Goal: Complete Application Form: Complete application form

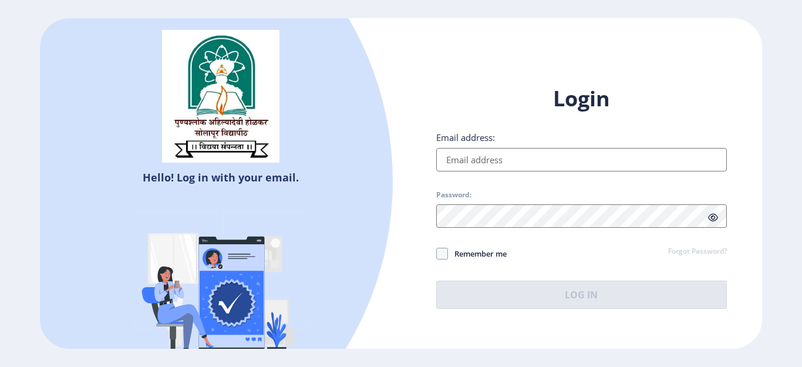
click at [484, 160] on input "Email address:" at bounding box center [581, 159] width 291 height 23
type input "[EMAIL_ADDRESS][DOMAIN_NAME]"
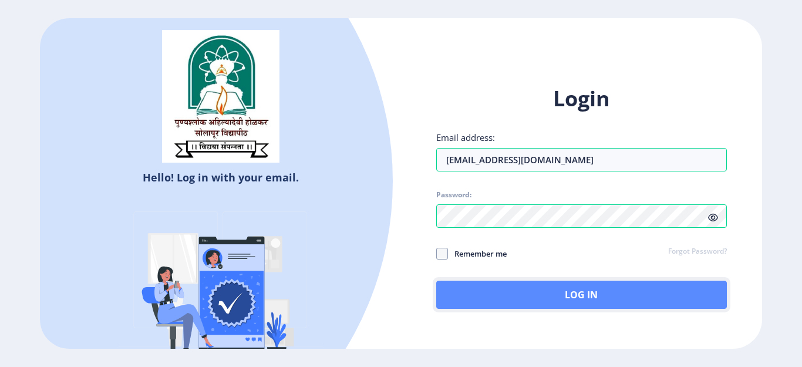
click at [537, 293] on button "Log In" at bounding box center [581, 295] width 291 height 28
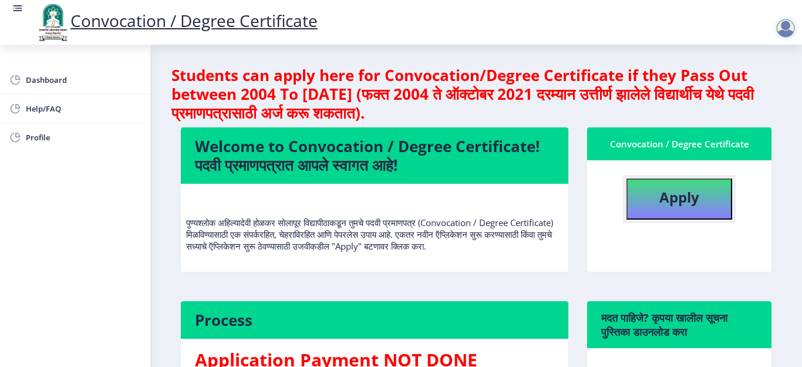
click at [697, 206] on button "Apply" at bounding box center [679, 198] width 106 height 41
select select
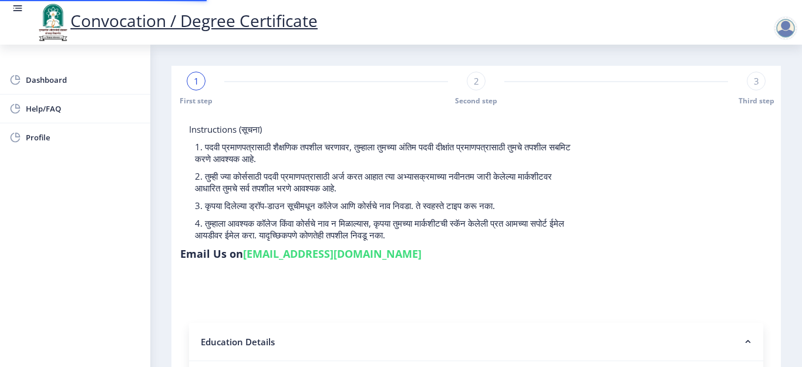
type input "2012032500219241"
select select "Regular"
select select "2013"
select select "March"
select select "FIRST CLASS"
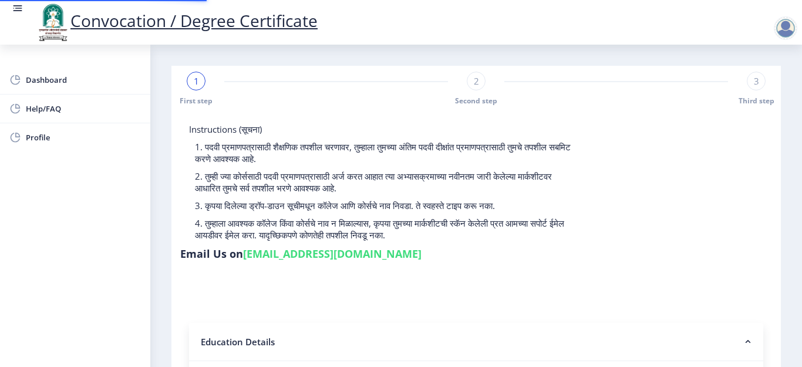
type input "000009"
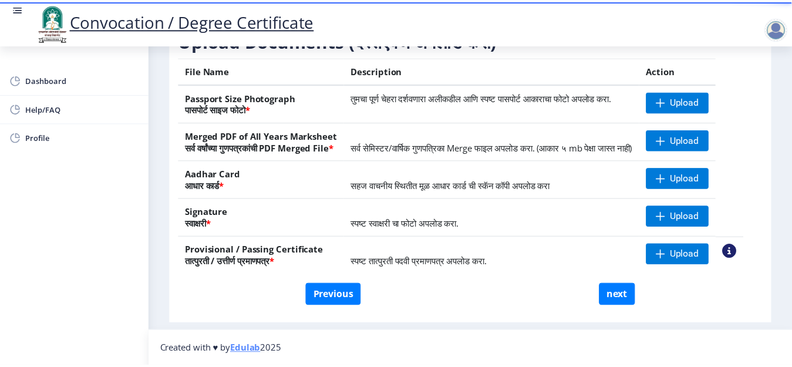
scroll to position [167, 0]
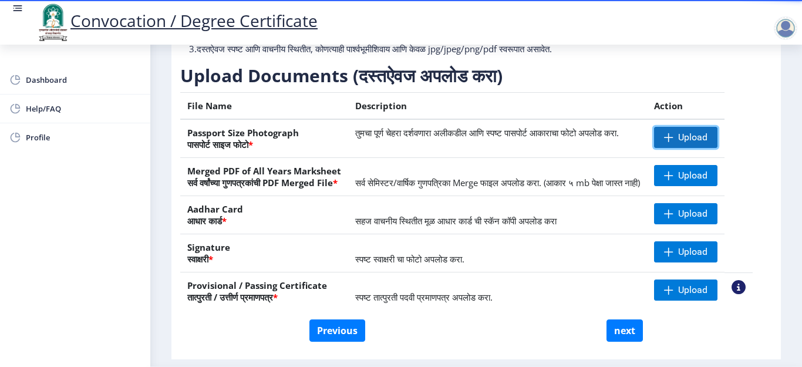
click at [673, 142] on span at bounding box center [668, 137] width 9 height 9
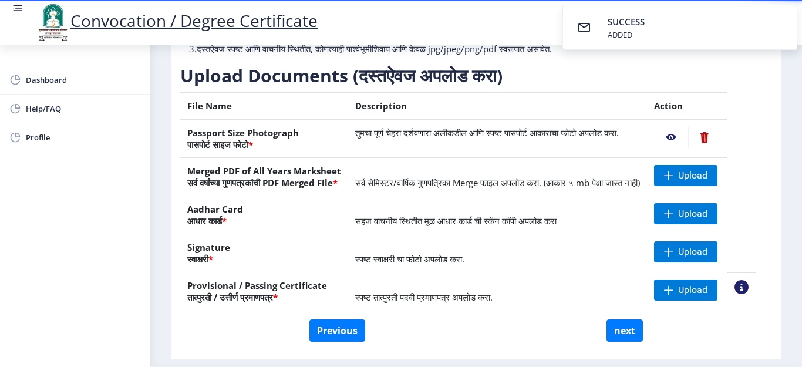
click at [686, 148] on nb-action at bounding box center [671, 137] width 34 height 21
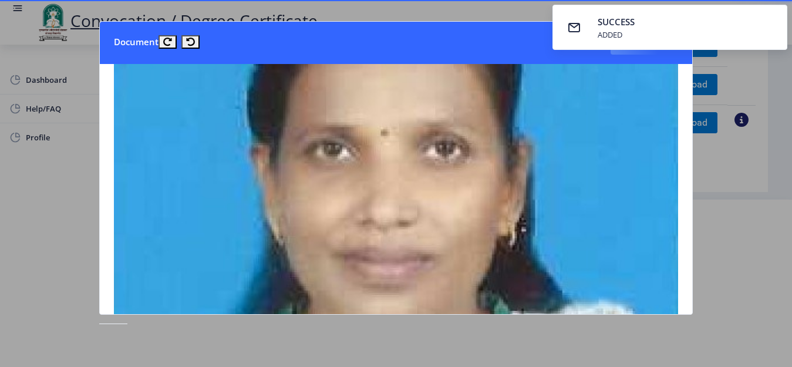
scroll to position [0, 0]
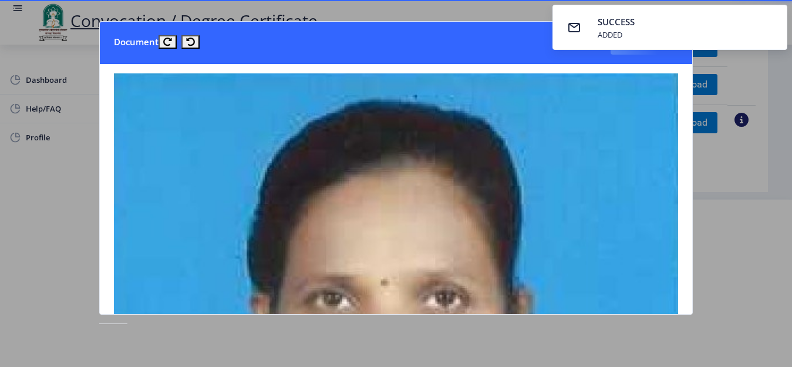
click at [730, 213] on div at bounding box center [396, 183] width 792 height 367
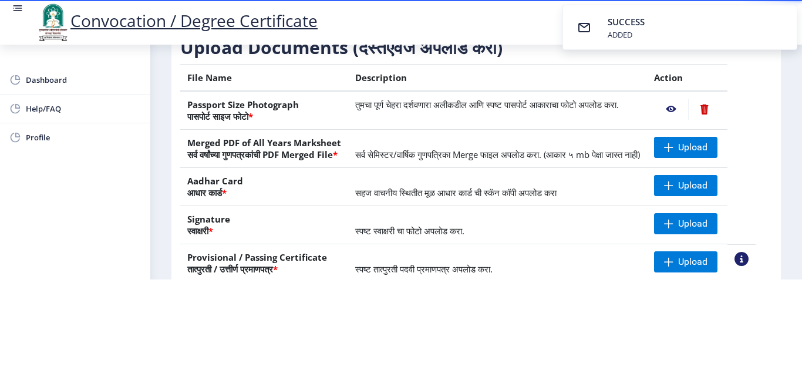
scroll to position [109, 0]
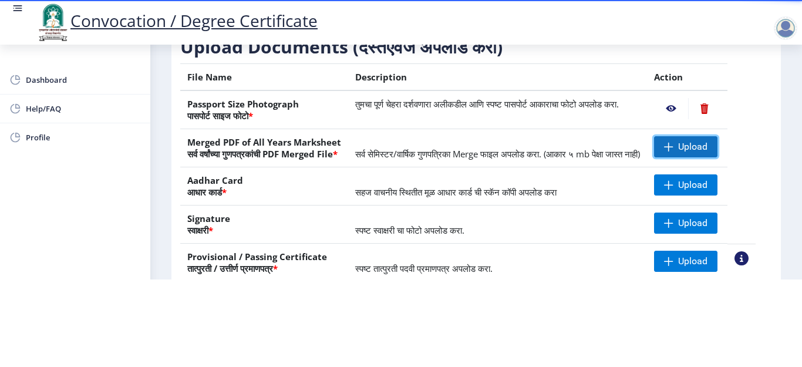
click at [697, 141] on span "Upload" at bounding box center [692, 147] width 29 height 12
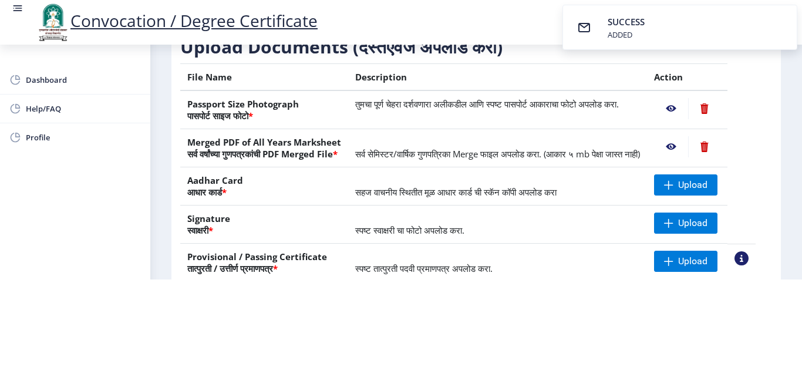
scroll to position [167, 0]
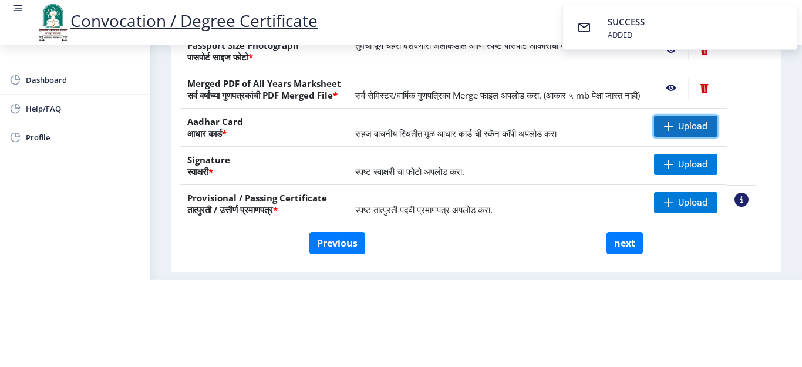
click at [689, 130] on span "Upload" at bounding box center [685, 126] width 63 height 21
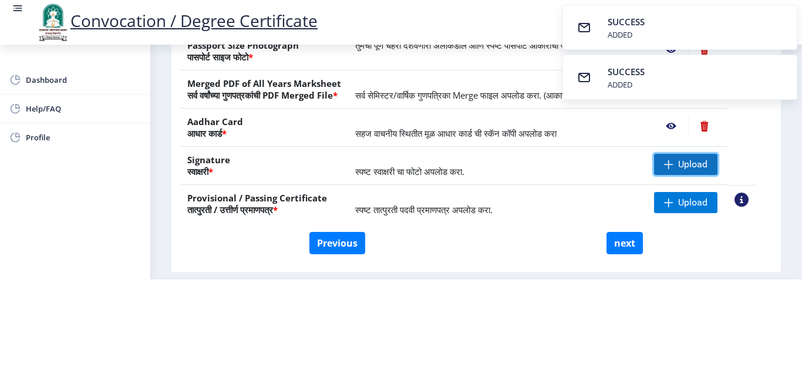
click at [704, 167] on span "Upload" at bounding box center [692, 164] width 29 height 12
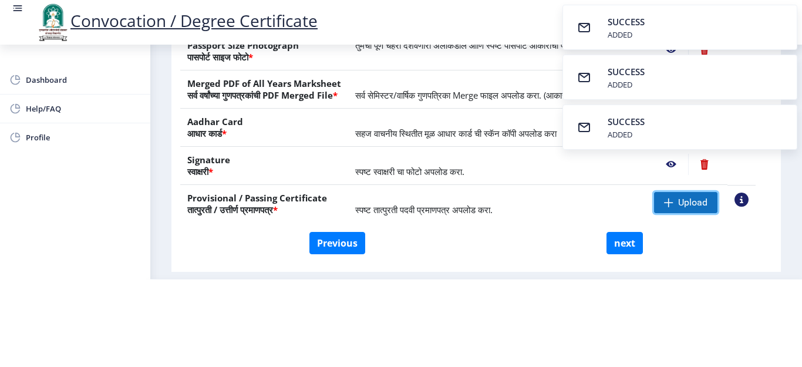
click at [690, 201] on span "Upload" at bounding box center [685, 202] width 63 height 21
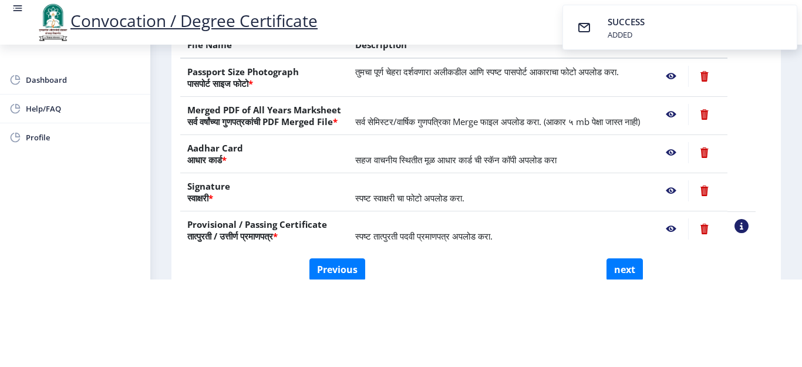
scroll to position [176, 0]
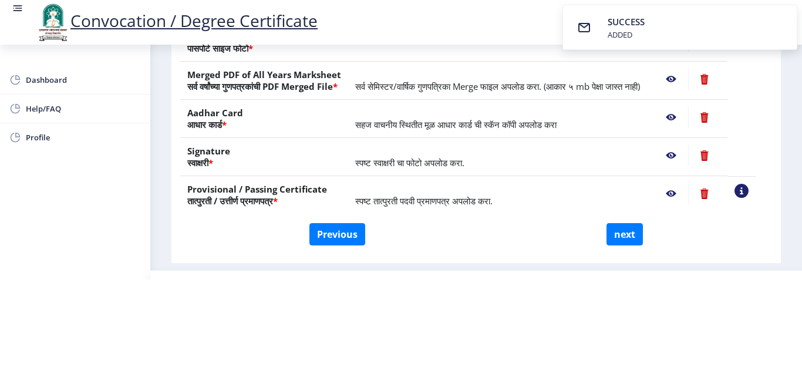
click at [748, 191] on nb-action at bounding box center [741, 191] width 14 height 14
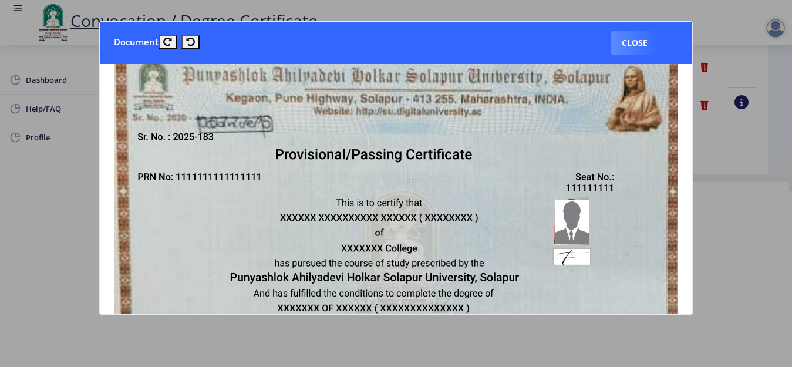
scroll to position [0, 0]
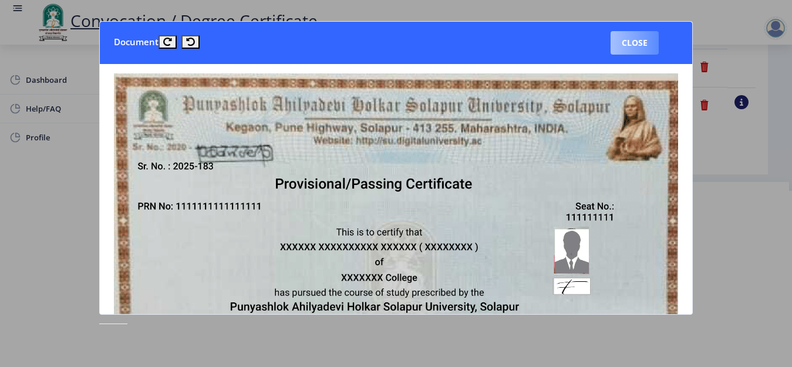
click at [640, 43] on button "Close" at bounding box center [634, 42] width 48 height 23
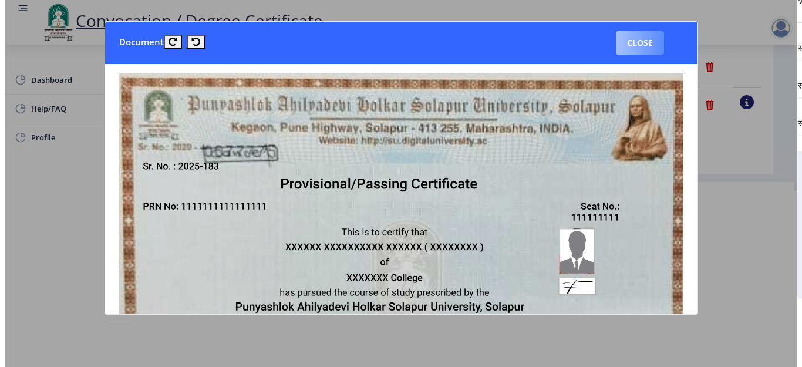
scroll to position [111, 0]
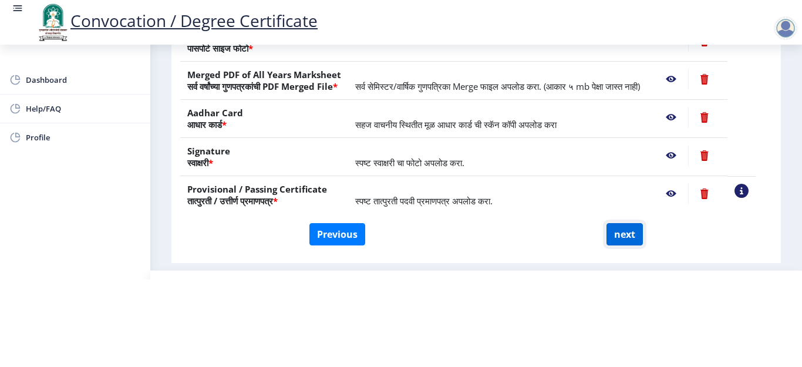
click at [629, 238] on button "next" at bounding box center [624, 234] width 36 height 22
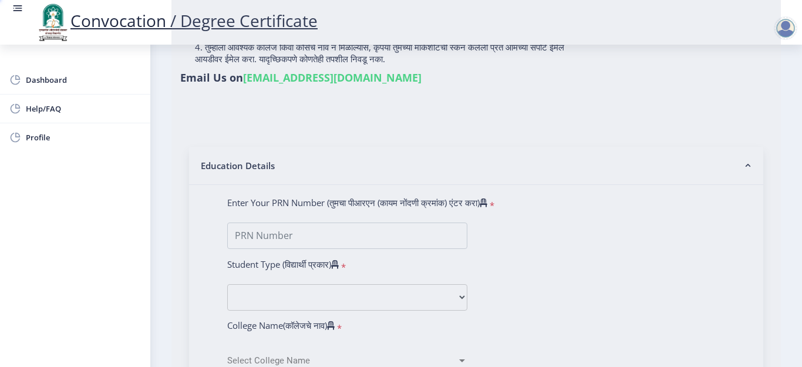
select select
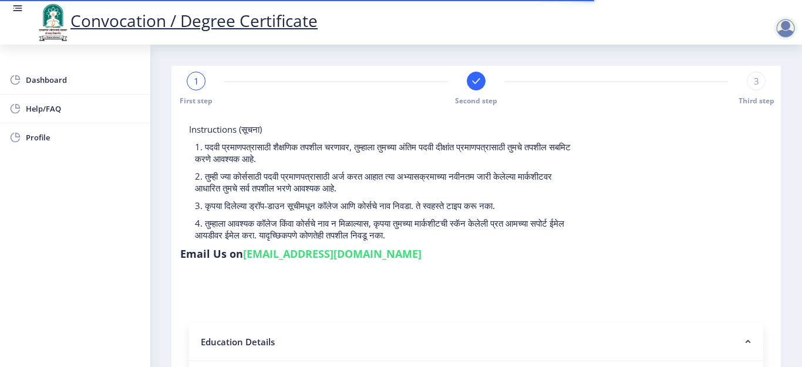
select select
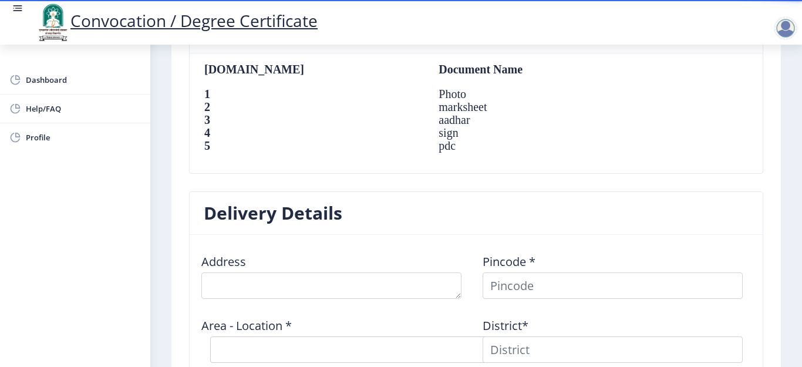
scroll to position [778, 0]
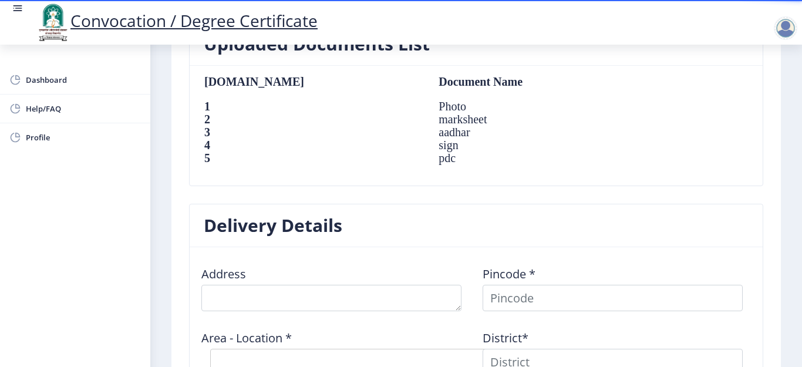
click at [318, 197] on div "Uploaded Documents List [DOMAIN_NAME] Document Name 1 Photo 2 marksheet 3 aadha…" at bounding box center [476, 112] width 592 height 181
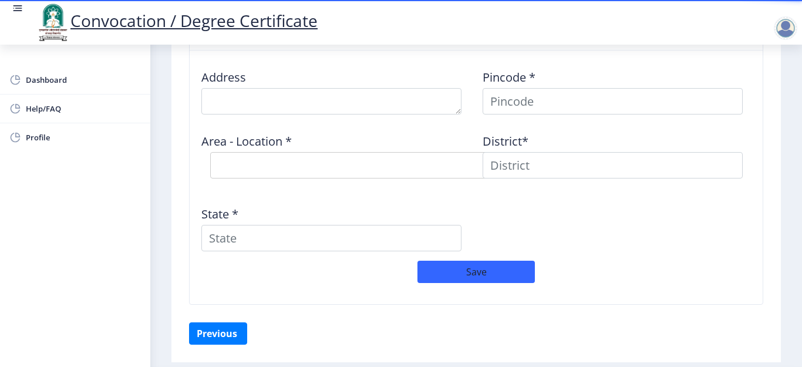
scroll to position [954, 0]
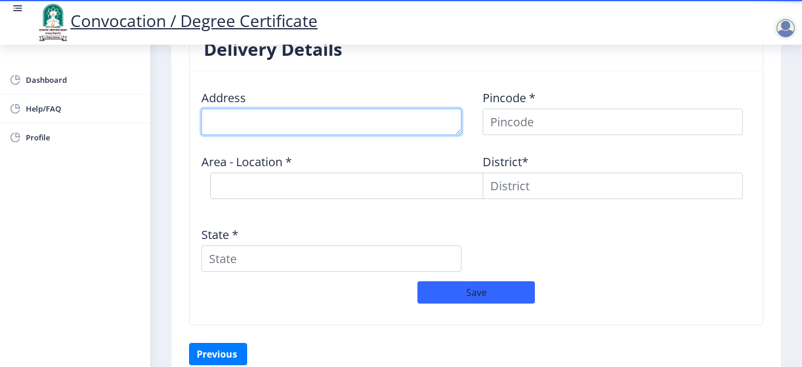
click at [296, 127] on textarea at bounding box center [331, 122] width 260 height 26
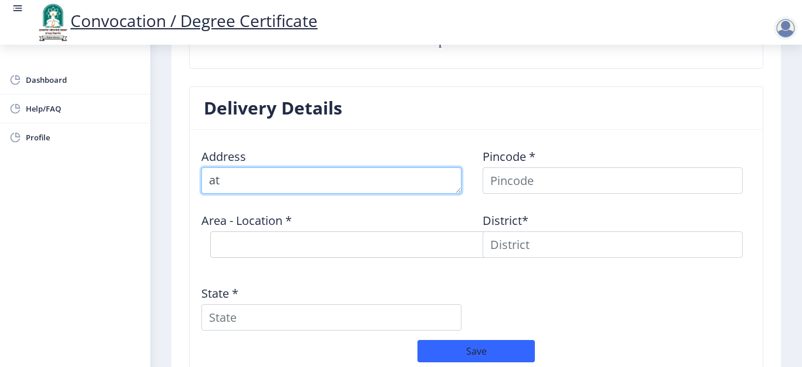
type textarea "a"
type textarea "AT.PO. AKLUJ, [GEOGRAPHIC_DATA], TAL- [GEOGRAPHIC_DATA], DIST- [GEOGRAPHIC_DATA]"
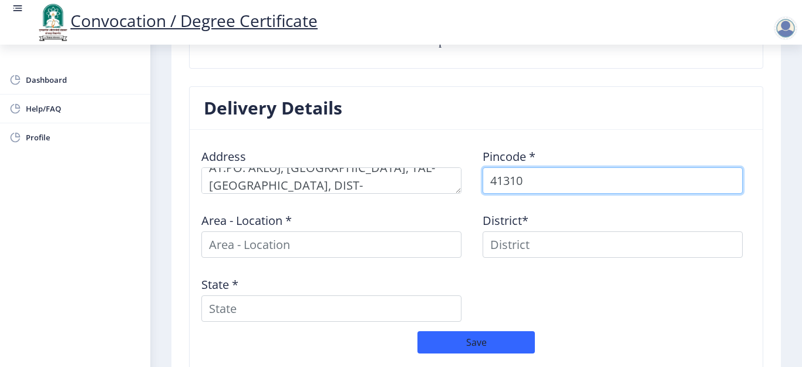
type input "413101"
select select
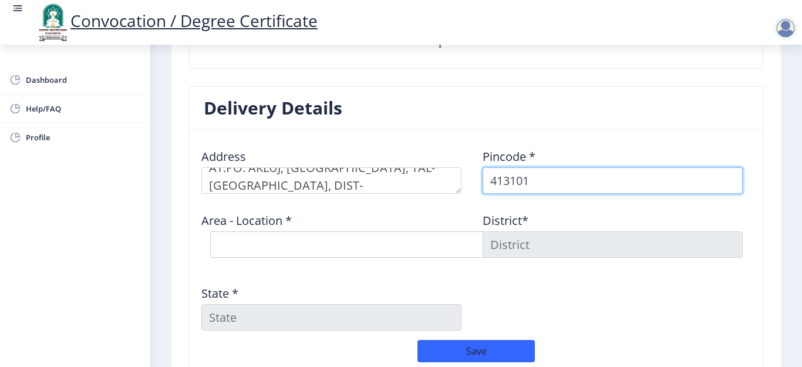
type input "413101"
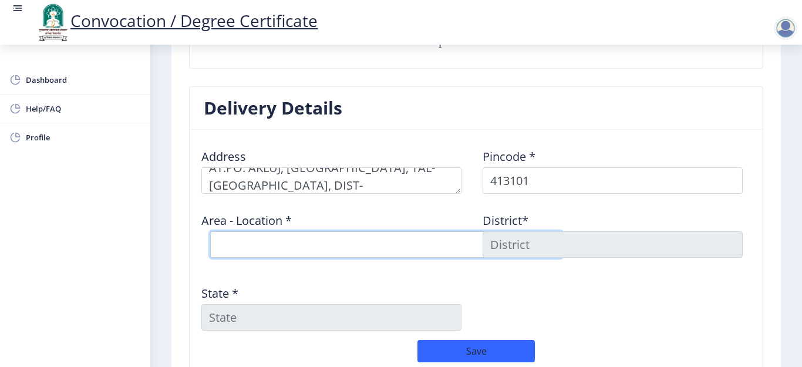
select select "7: Object"
click at [575, 243] on input at bounding box center [612, 244] width 260 height 26
click at [525, 247] on input at bounding box center [612, 244] width 260 height 26
click at [314, 319] on input "State *" at bounding box center [331, 317] width 260 height 26
click at [313, 245] on select "Select Area Location [GEOGRAPHIC_DATA] S.O Bagechiwadi B.O Chakore B.O Kondbhav…" at bounding box center [386, 244] width 352 height 26
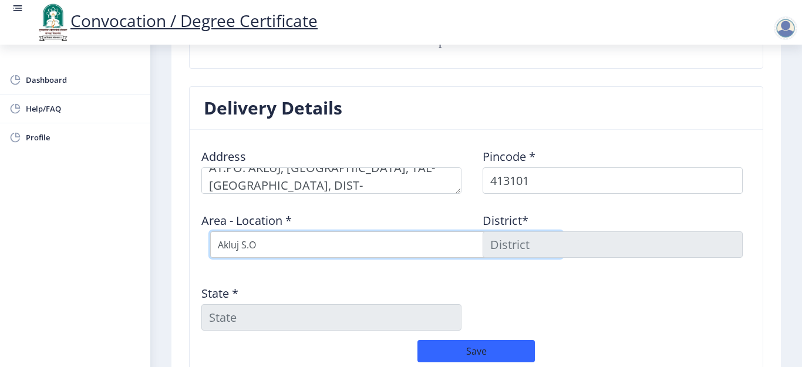
click at [210, 231] on select "Select Area Location [GEOGRAPHIC_DATA] S.O Bagechiwadi B.O Chakore B.O Kondbhav…" at bounding box center [386, 244] width 352 height 26
click at [533, 223] on div "District*" at bounding box center [616, 234] width 281 height 63
click at [514, 247] on input at bounding box center [612, 244] width 260 height 26
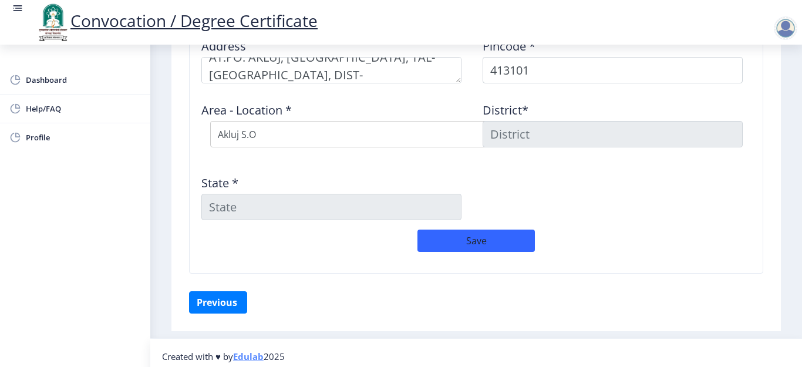
scroll to position [1013, 0]
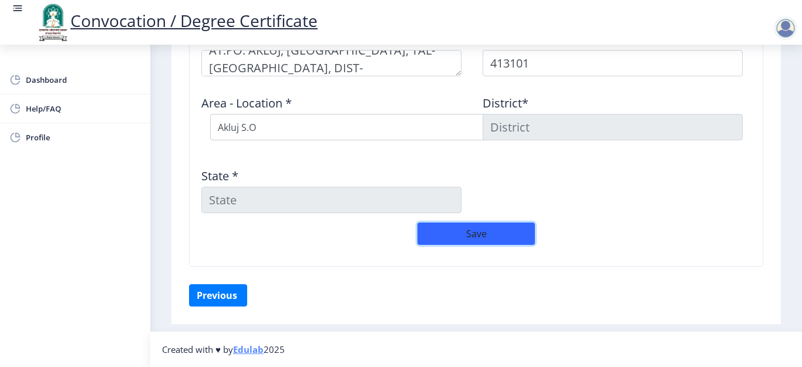
click at [467, 235] on button "Save" at bounding box center [475, 233] width 117 height 22
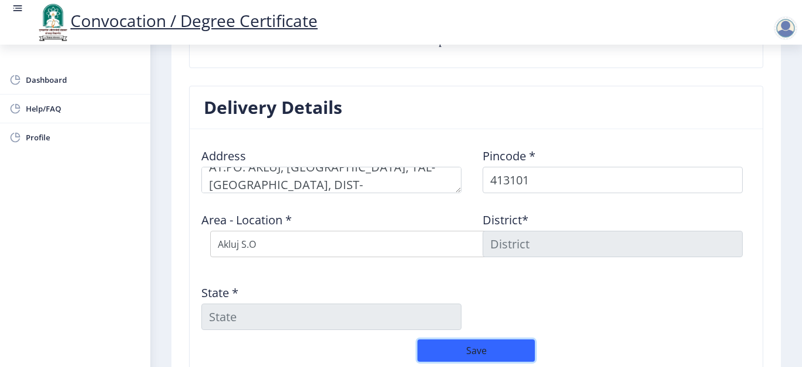
scroll to position [895, 0]
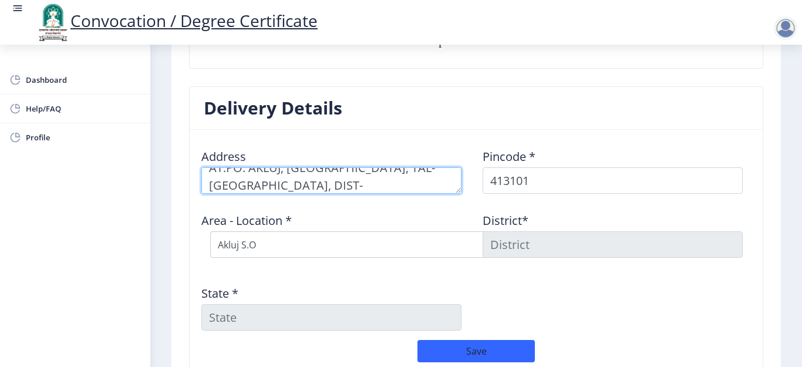
click at [378, 186] on textarea at bounding box center [331, 180] width 260 height 26
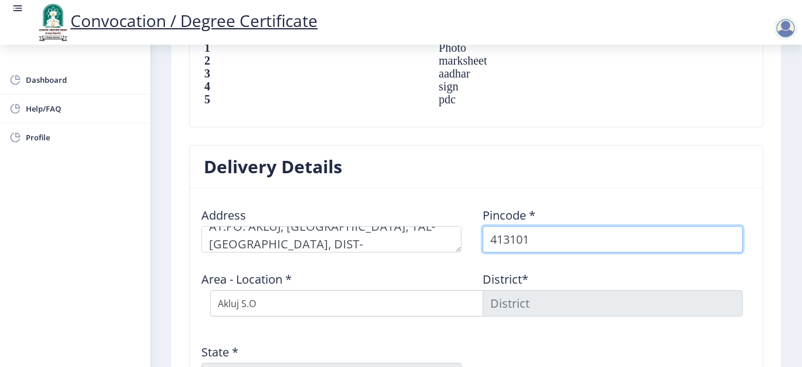
click at [538, 237] on input "413101" at bounding box center [612, 239] width 260 height 26
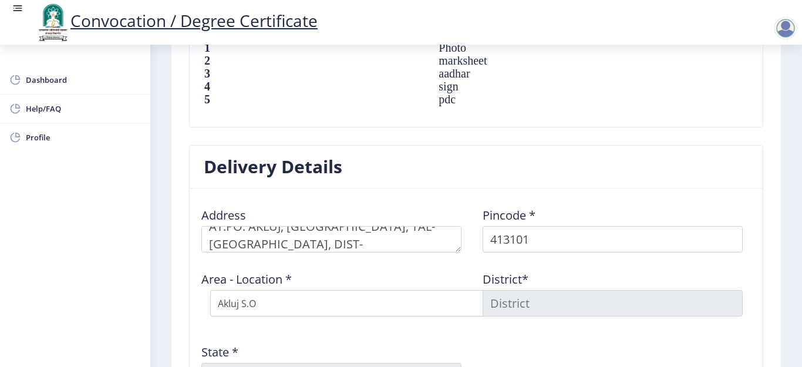
click at [500, 313] on input at bounding box center [612, 303] width 260 height 26
drag, startPoint x: 617, startPoint y: 300, endPoint x: 724, endPoint y: 306, distance: 106.4
click at [620, 300] on input at bounding box center [612, 303] width 260 height 26
click at [738, 309] on input at bounding box center [612, 303] width 260 height 26
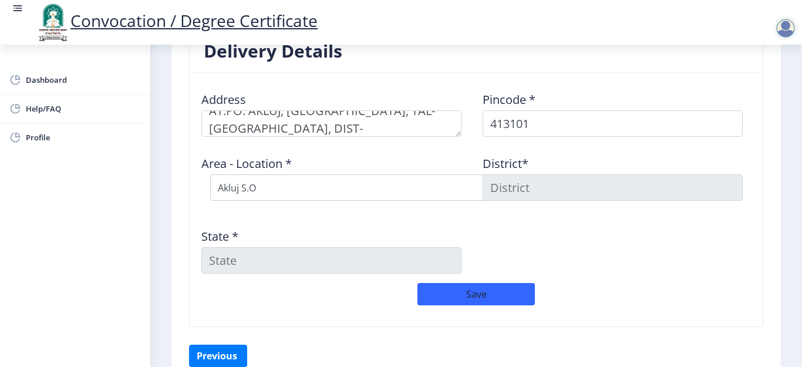
scroll to position [954, 0]
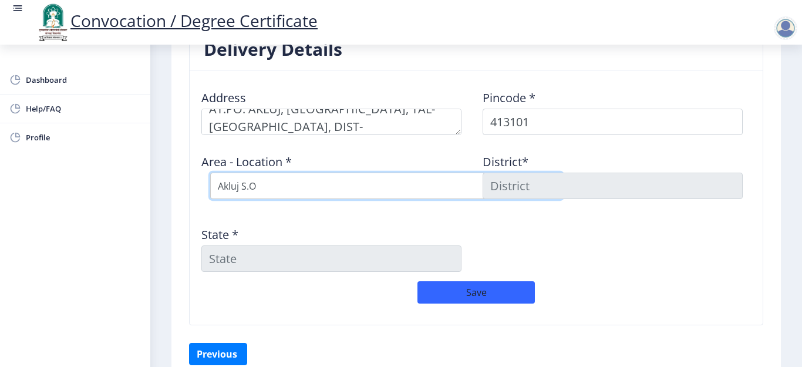
click at [474, 177] on select "Select Area Location [GEOGRAPHIC_DATA] S.O Bagechiwadi B.O Chakore B.O Kondbhav…" at bounding box center [386, 186] width 352 height 26
click at [210, 173] on select "Select Area Location [GEOGRAPHIC_DATA] S.O Bagechiwadi B.O Chakore B.O Kondbhav…" at bounding box center [386, 186] width 352 height 26
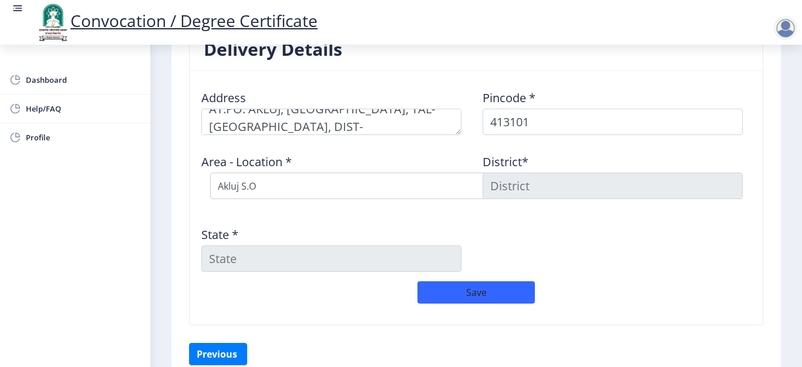
click at [369, 257] on input "State *" at bounding box center [331, 258] width 260 height 26
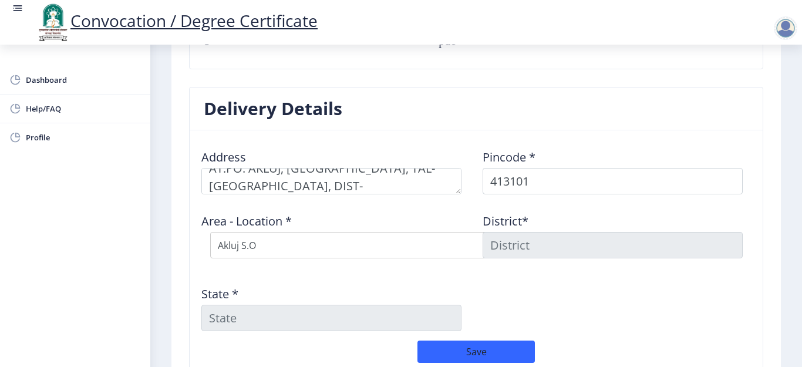
scroll to position [895, 0]
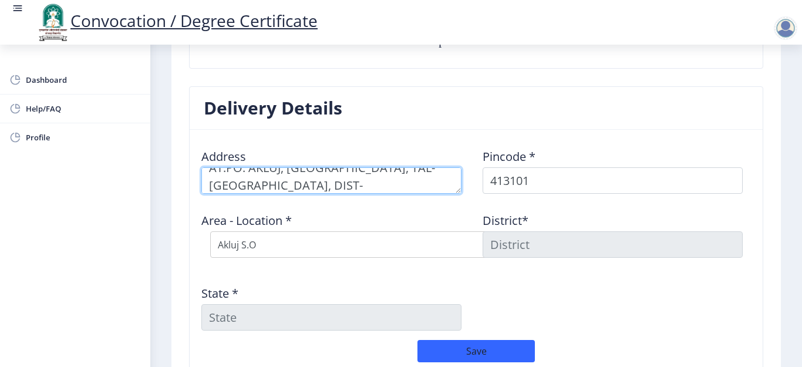
click at [403, 180] on textarea at bounding box center [331, 180] width 260 height 26
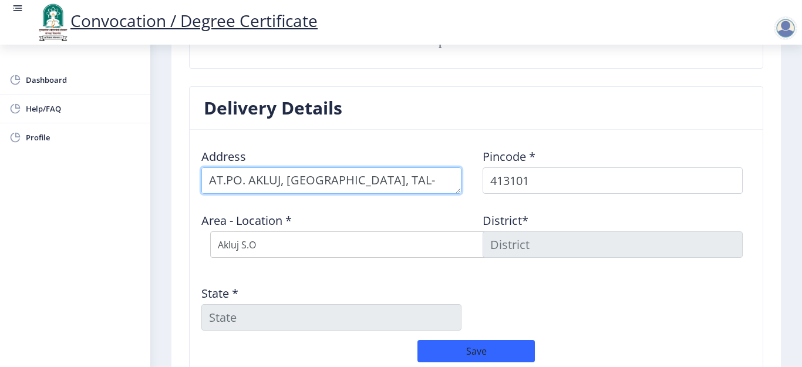
type textarea "AT.PO. AKLUJ, [GEOGRAPHIC_DATA], TAL- [GEOGRAPHIC_DATA]"
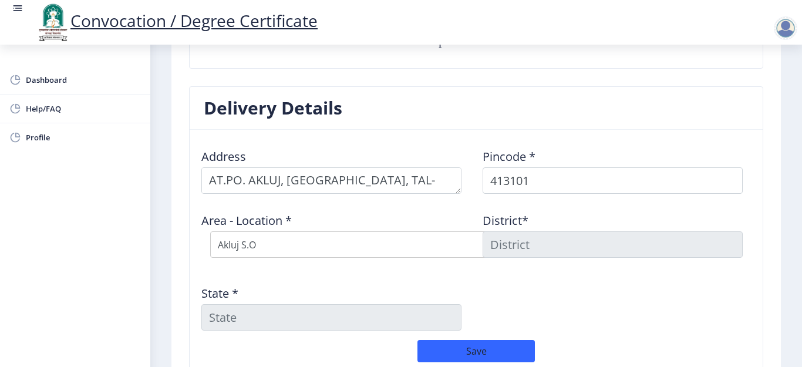
click at [490, 258] on div "District*" at bounding box center [616, 234] width 281 height 63
click at [501, 247] on input at bounding box center [612, 244] width 260 height 26
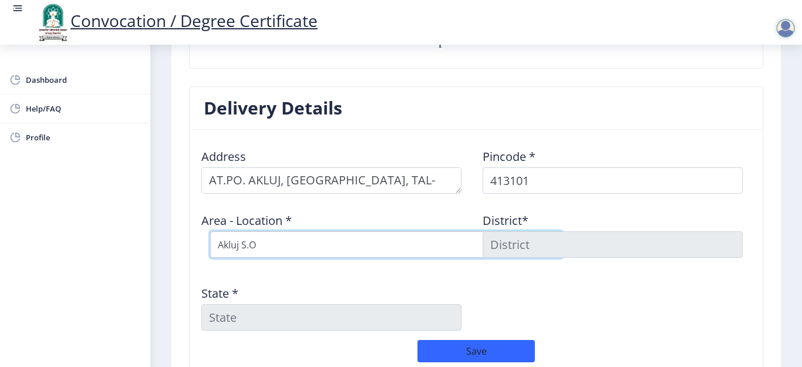
click at [421, 242] on select "Select Area Location [GEOGRAPHIC_DATA] S.O Bagechiwadi B.O Chakore B.O Kondbhav…" at bounding box center [386, 244] width 352 height 26
select select "16: Object"
click at [210, 231] on select "Select Area Location [GEOGRAPHIC_DATA] S.O Bagechiwadi B.O Chakore B.O Kondbhav…" at bounding box center [386, 244] width 352 height 26
type input "SOLAPUR"
type input "[GEOGRAPHIC_DATA]"
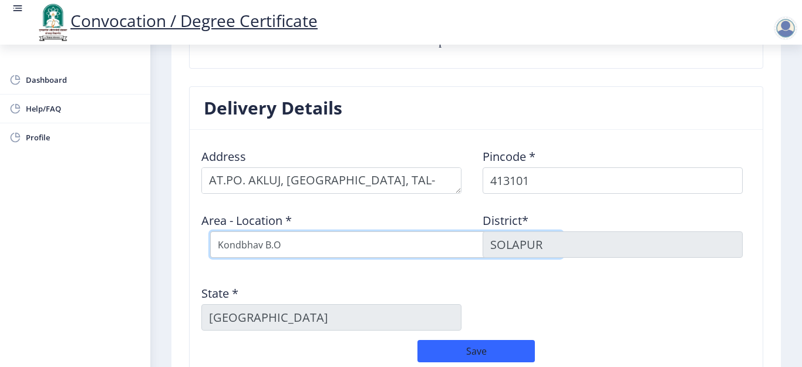
click at [336, 245] on select "Select Area Location [GEOGRAPHIC_DATA] S.O Bagechiwadi B.O Chakore B.O Kondbhav…" at bounding box center [386, 244] width 352 height 26
select select "13: Object"
click at [210, 231] on select "Select Area Location [GEOGRAPHIC_DATA] S.O Bagechiwadi B.O Chakore B.O Kondbhav…" at bounding box center [386, 244] width 352 height 26
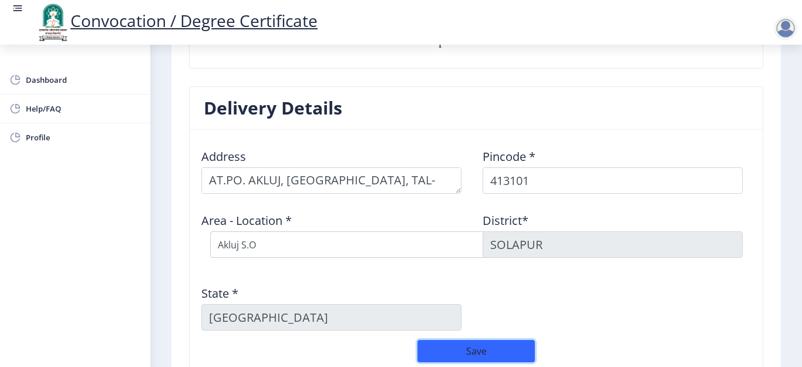
click at [464, 351] on button "Save" at bounding box center [475, 351] width 117 height 22
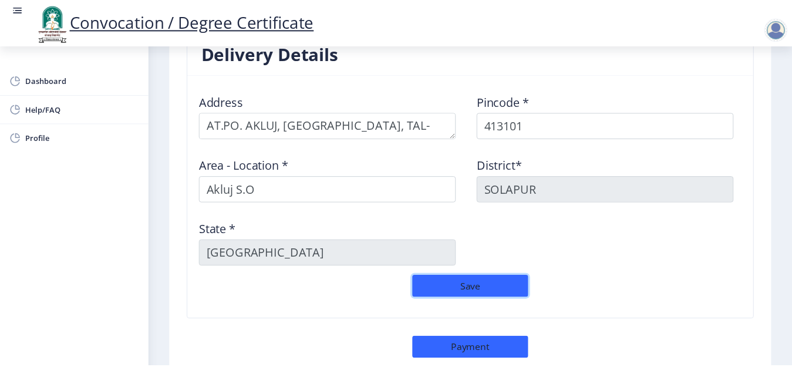
scroll to position [1038, 0]
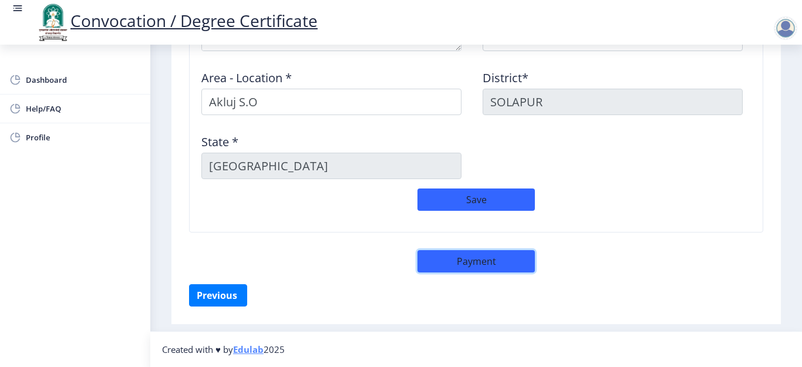
click at [478, 262] on button "Payment" at bounding box center [475, 261] width 117 height 22
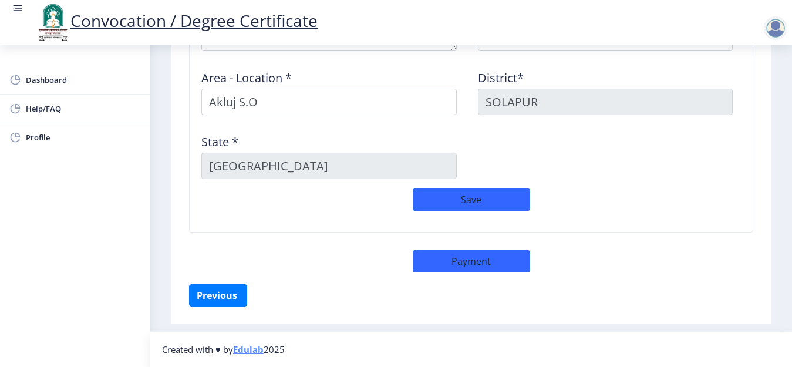
select select "sealed"
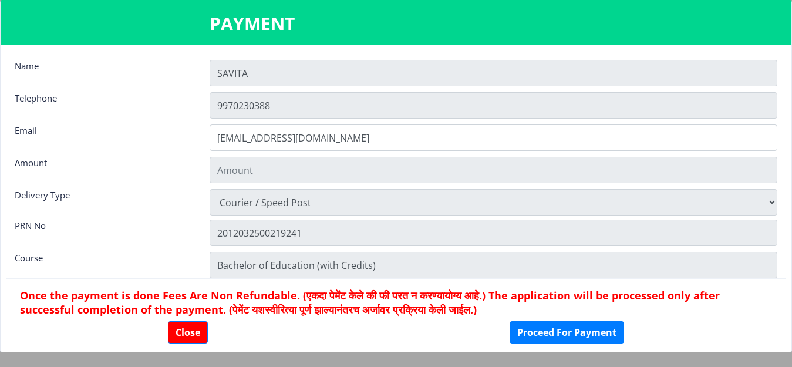
type input "2885"
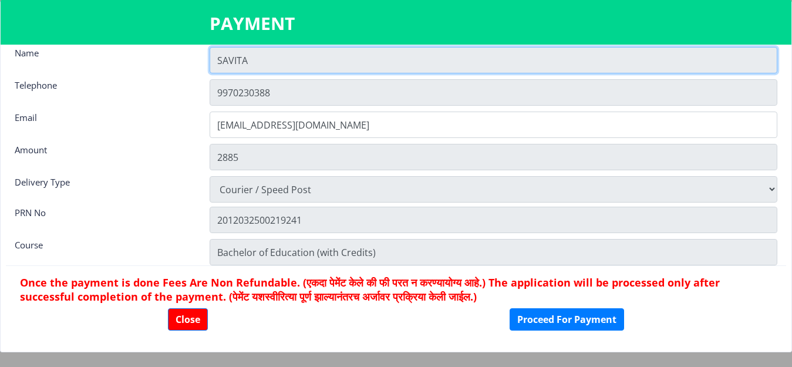
scroll to position [16, 0]
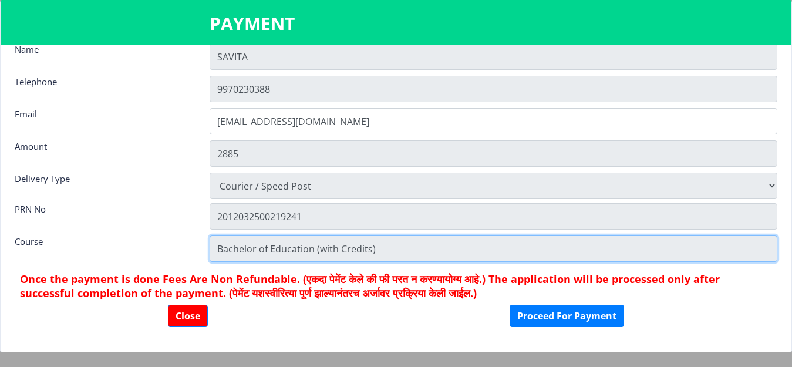
click at [360, 238] on input "Bachelor of Education (with Credits)" at bounding box center [494, 248] width 568 height 26
click at [412, 257] on input "Bachelor of Education (with Credits)" at bounding box center [494, 248] width 568 height 26
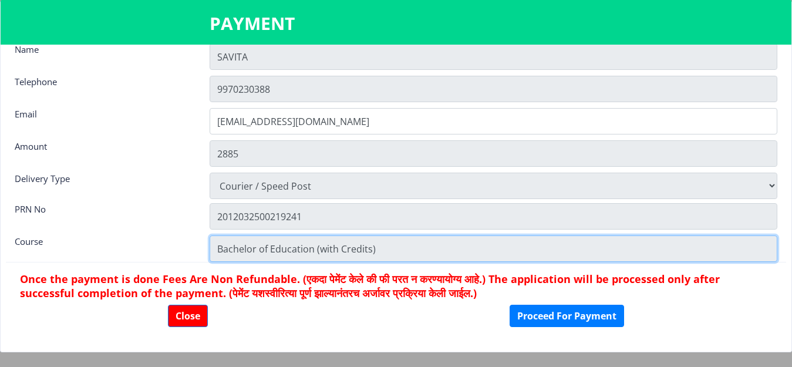
click at [412, 257] on input "Bachelor of Education (with Credits)" at bounding box center [494, 248] width 568 height 26
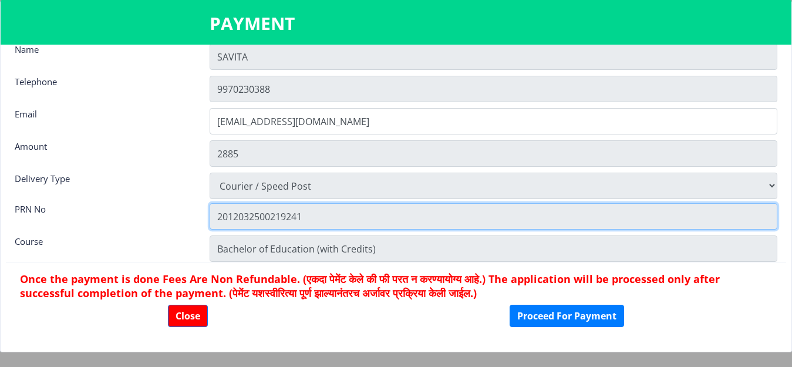
click at [387, 215] on input "2012032500219241" at bounding box center [494, 216] width 568 height 26
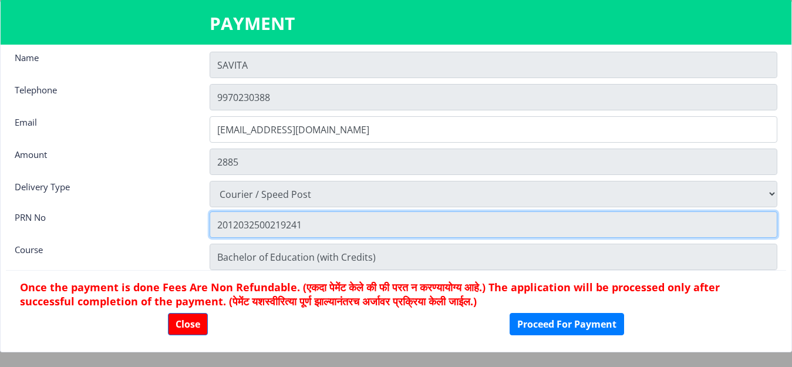
scroll to position [0, 0]
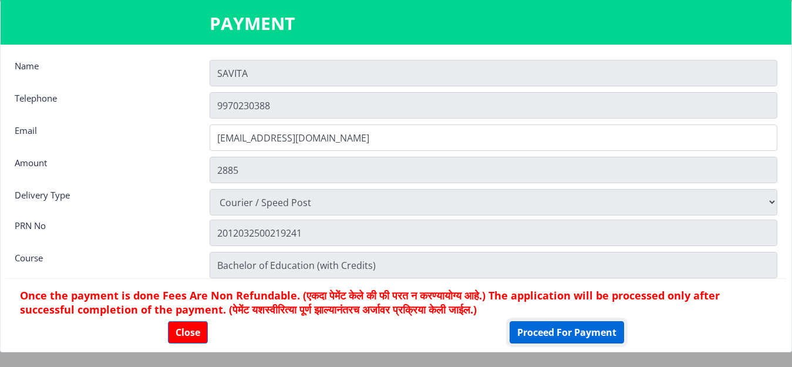
click at [576, 323] on button "Proceed For Payment" at bounding box center [566, 332] width 114 height 22
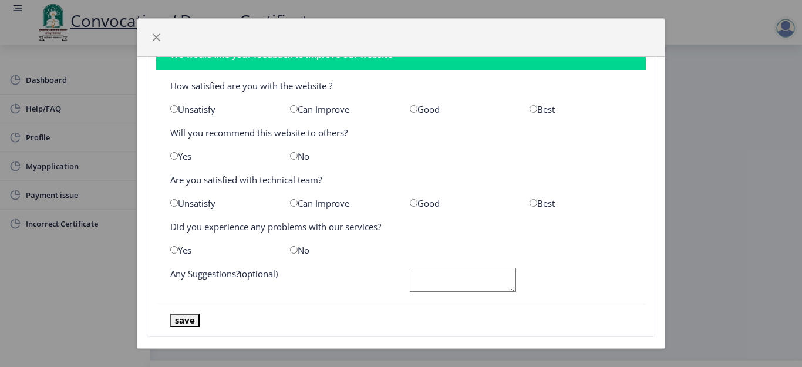
scroll to position [45, 0]
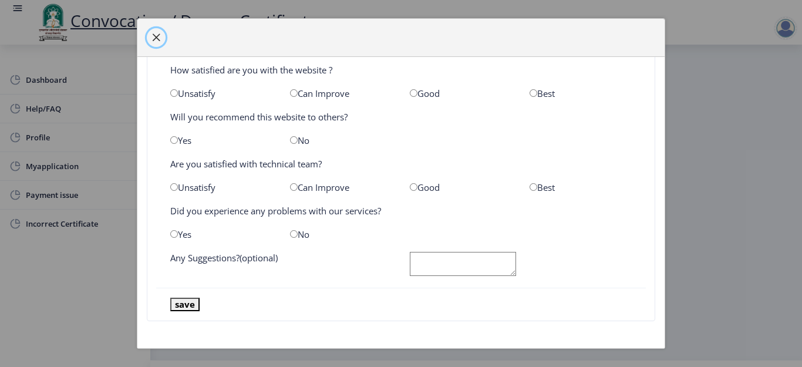
click at [157, 34] on span "button" at bounding box center [155, 37] width 9 height 9
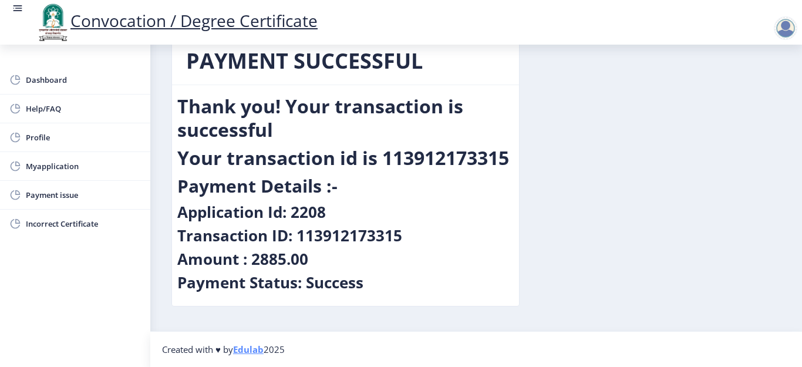
scroll to position [0, 0]
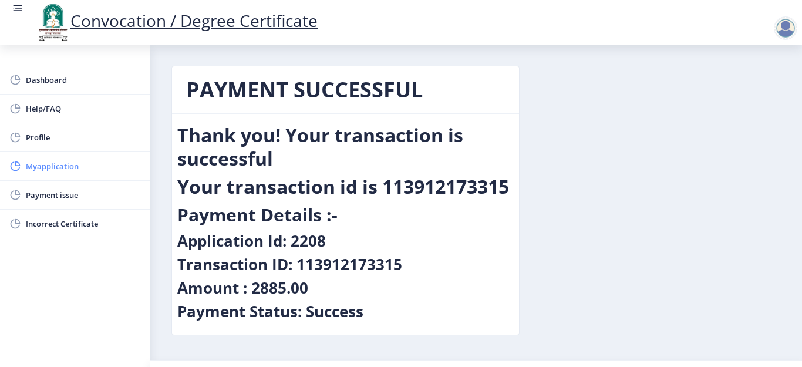
click at [42, 160] on span "Myapplication" at bounding box center [83, 166] width 115 height 14
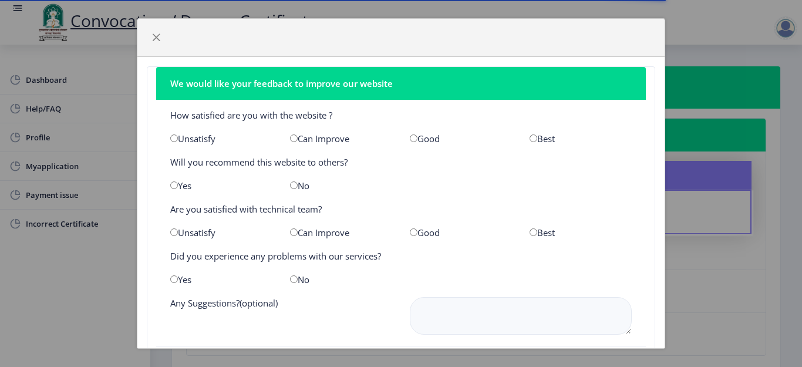
click at [411, 139] on input "radio" at bounding box center [414, 138] width 8 height 8
radio input "true"
click at [174, 183] on input "radio" at bounding box center [174, 185] width 8 height 8
radio input "true"
click at [410, 234] on input "radio" at bounding box center [414, 232] width 8 height 8
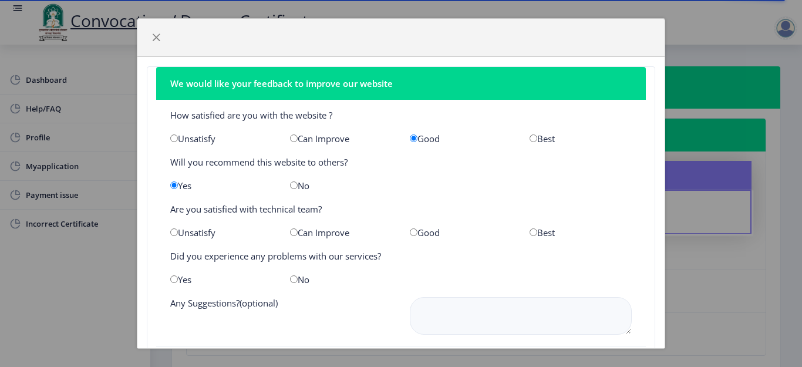
radio input "true"
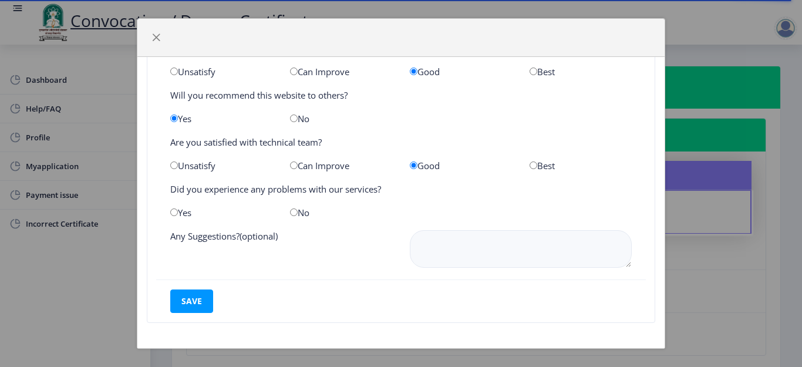
scroll to position [69, 0]
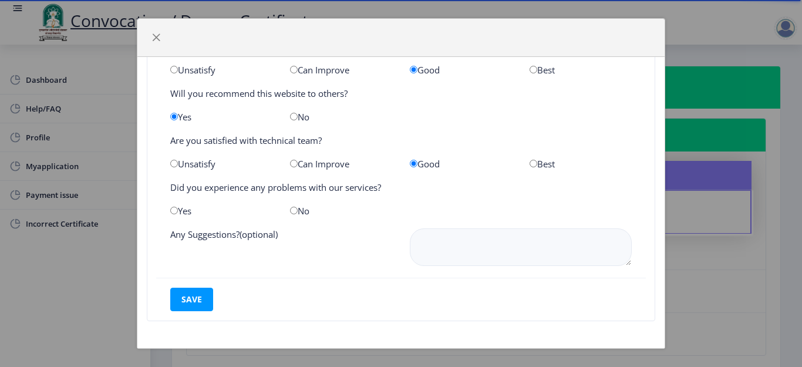
click at [295, 212] on div "No" at bounding box center [341, 211] width 120 height 12
click at [292, 212] on input "radio" at bounding box center [294, 211] width 8 height 8
radio input "true"
click at [194, 299] on button "save" at bounding box center [191, 299] width 43 height 23
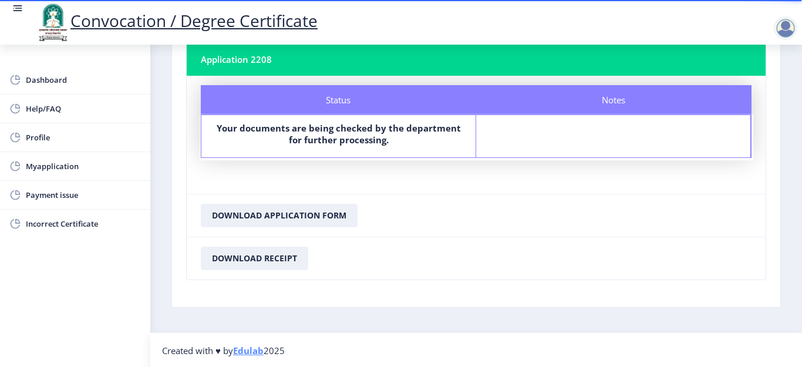
scroll to position [77, 0]
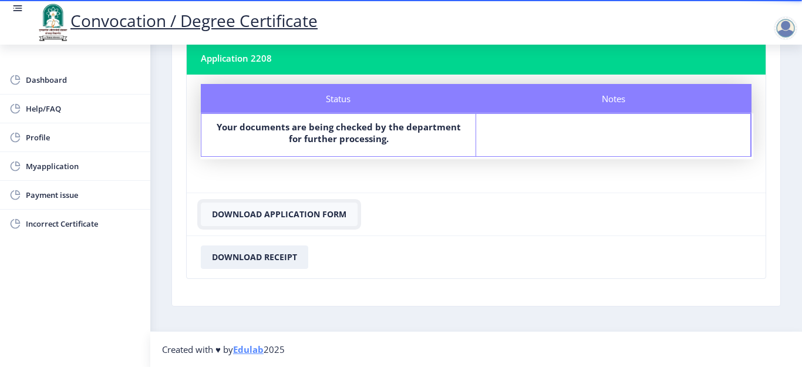
click at [273, 215] on button "Download Application Form" at bounding box center [279, 214] width 157 height 23
click at [241, 256] on button "Download Receipt" at bounding box center [254, 256] width 107 height 23
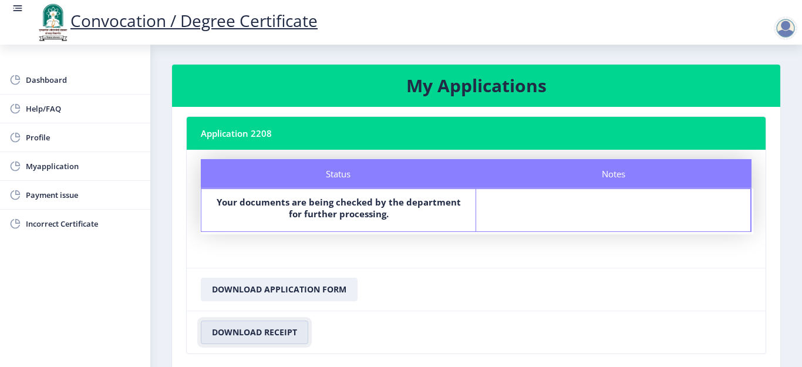
scroll to position [0, 0]
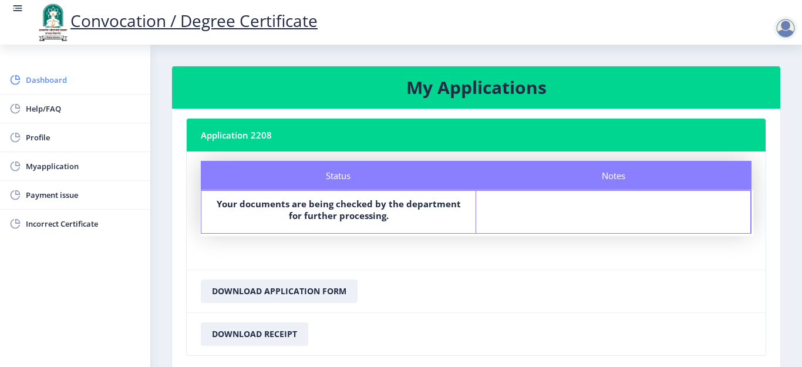
click at [54, 78] on span "Dashboard" at bounding box center [83, 80] width 115 height 14
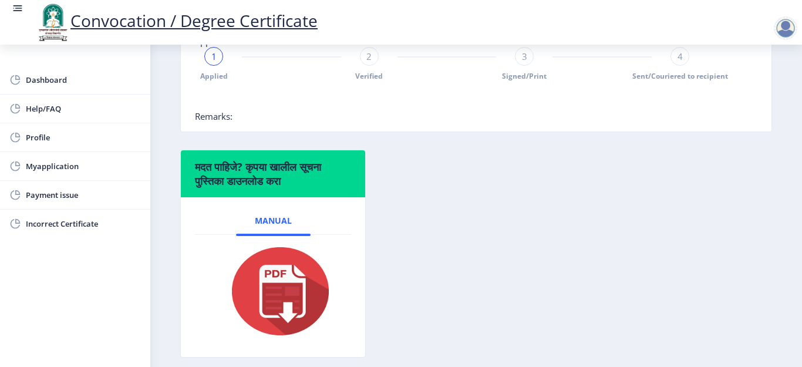
scroll to position [376, 0]
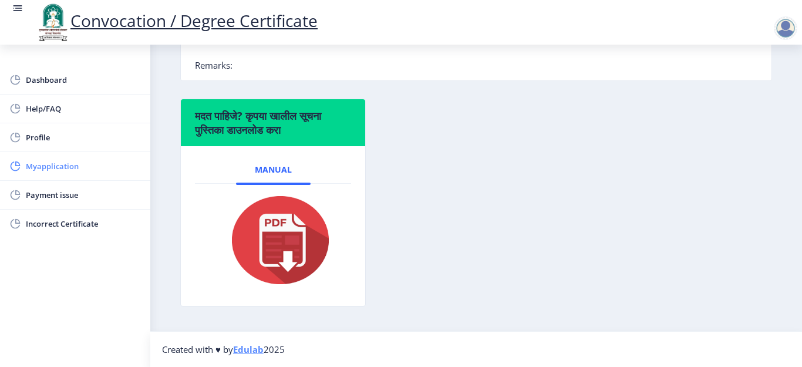
click at [38, 164] on span "Myapplication" at bounding box center [83, 166] width 115 height 14
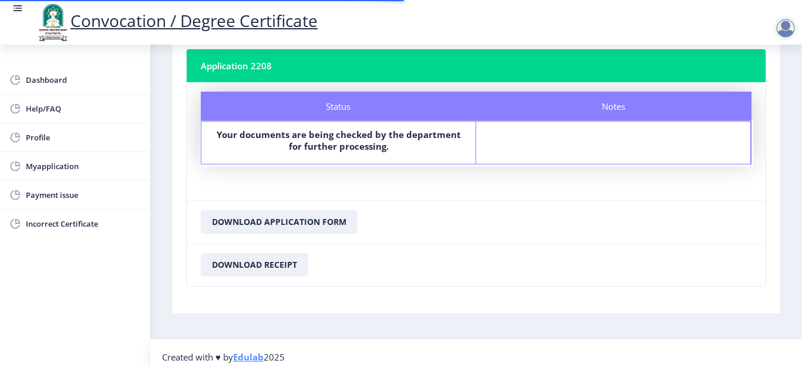
scroll to position [77, 0]
